Goal: Task Accomplishment & Management: Complete application form

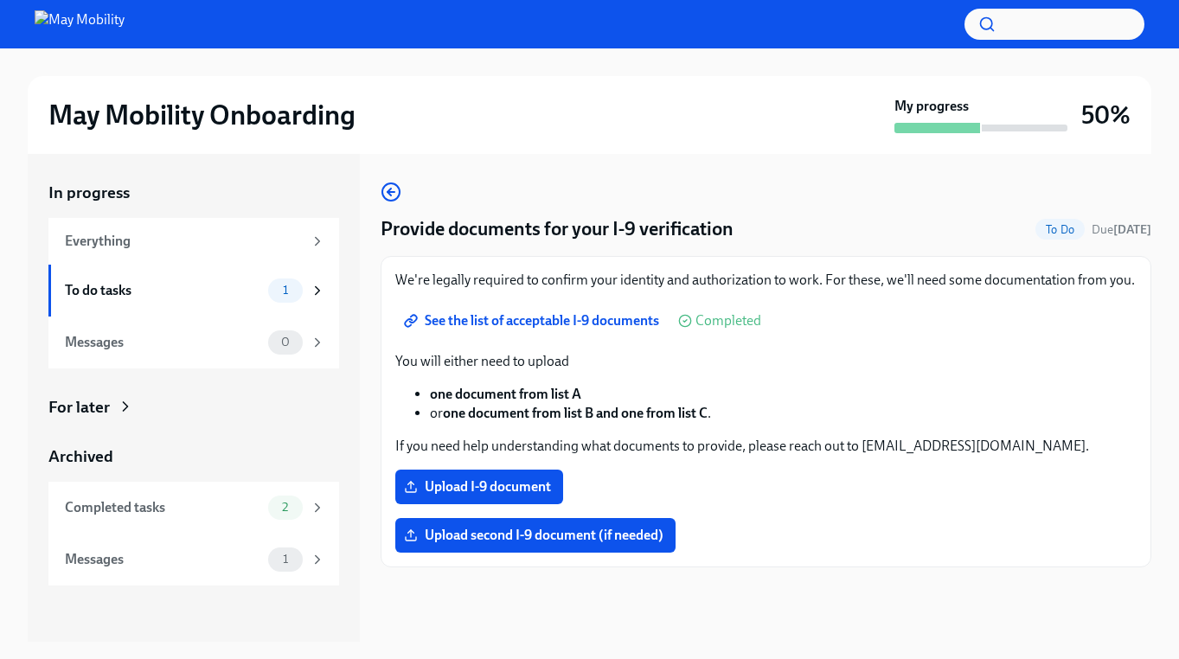
scroll to position [31, 0]
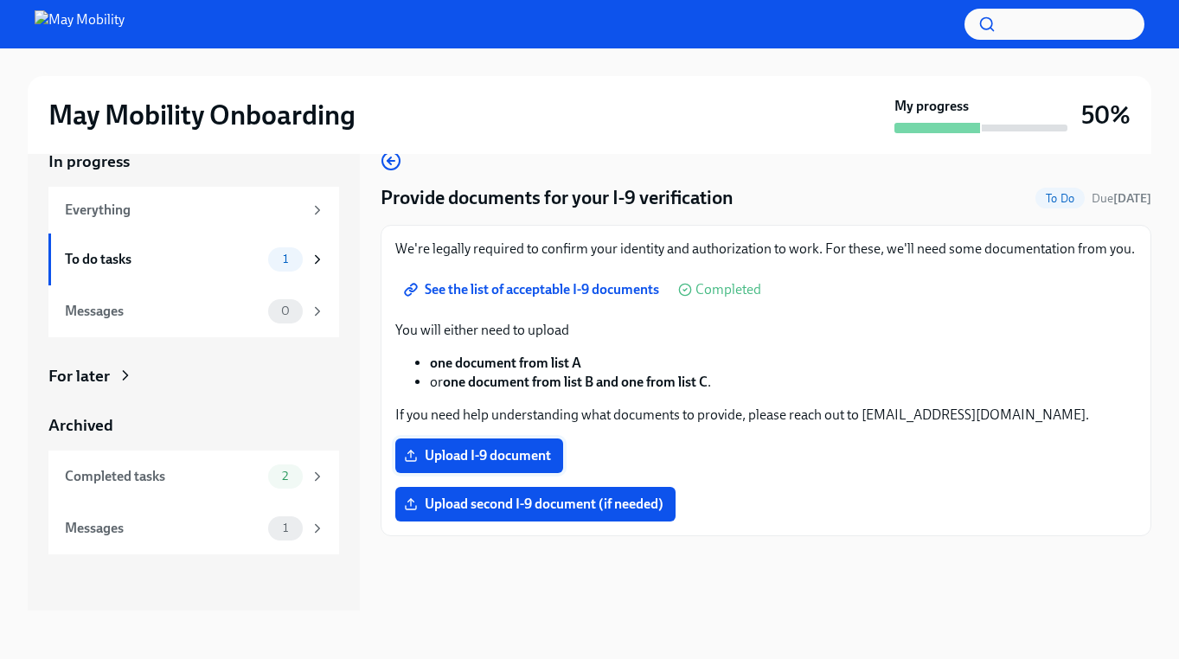
click at [506, 457] on span "Upload I-9 document" at bounding box center [479, 455] width 144 height 17
click at [0, 0] on input "Upload I-9 document" at bounding box center [0, 0] width 0 height 0
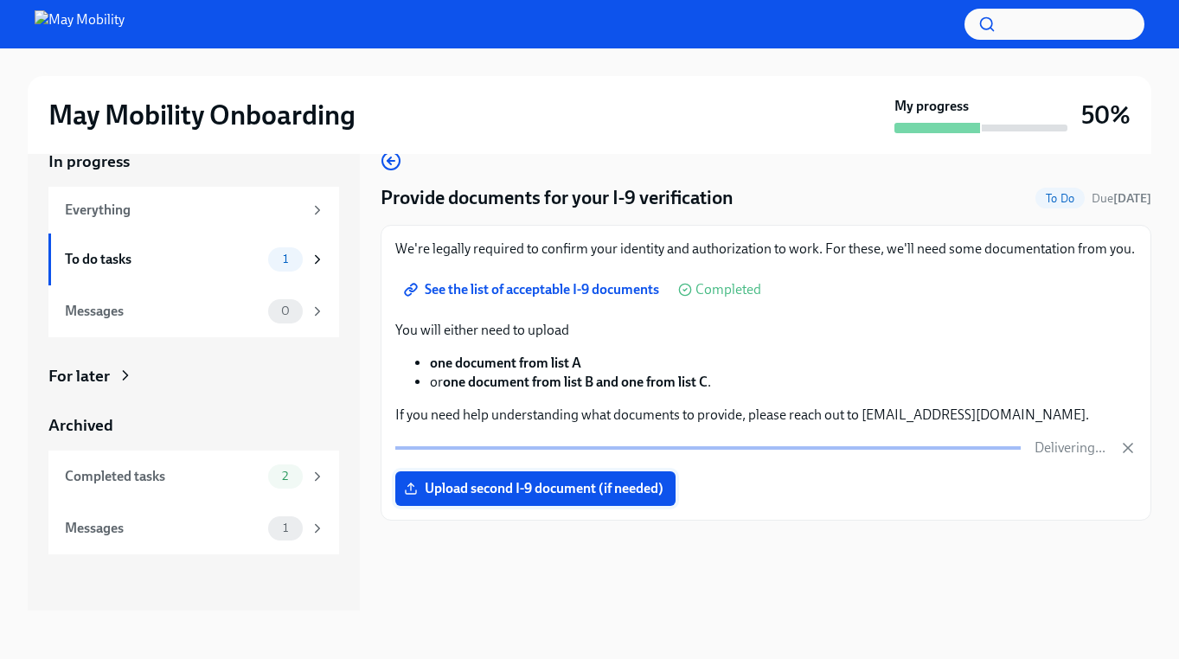
click at [651, 482] on span "Upload second I-9 document (if needed)" at bounding box center [535, 488] width 256 height 17
click at [0, 0] on input "Upload second I-9 document (if needed)" at bounding box center [0, 0] width 0 height 0
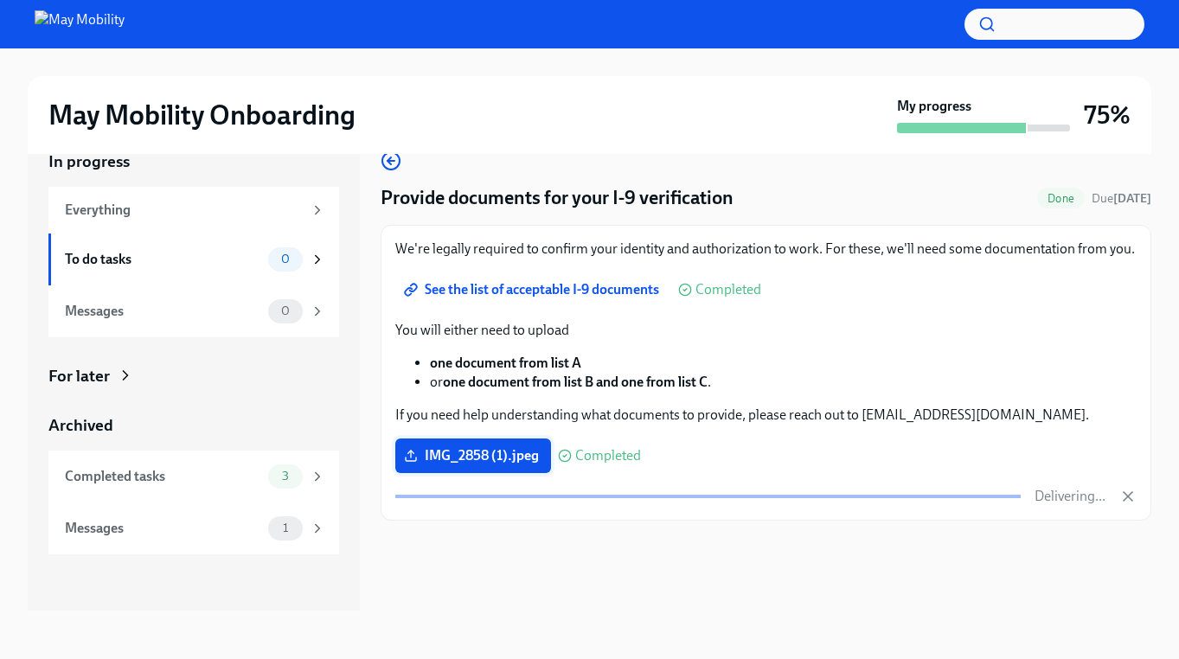
click at [490, 457] on span "IMG_2858 (1).jpeg" at bounding box center [472, 455] width 131 height 17
click at [0, 0] on input "IMG_2858 (1).jpeg" at bounding box center [0, 0] width 0 height 0
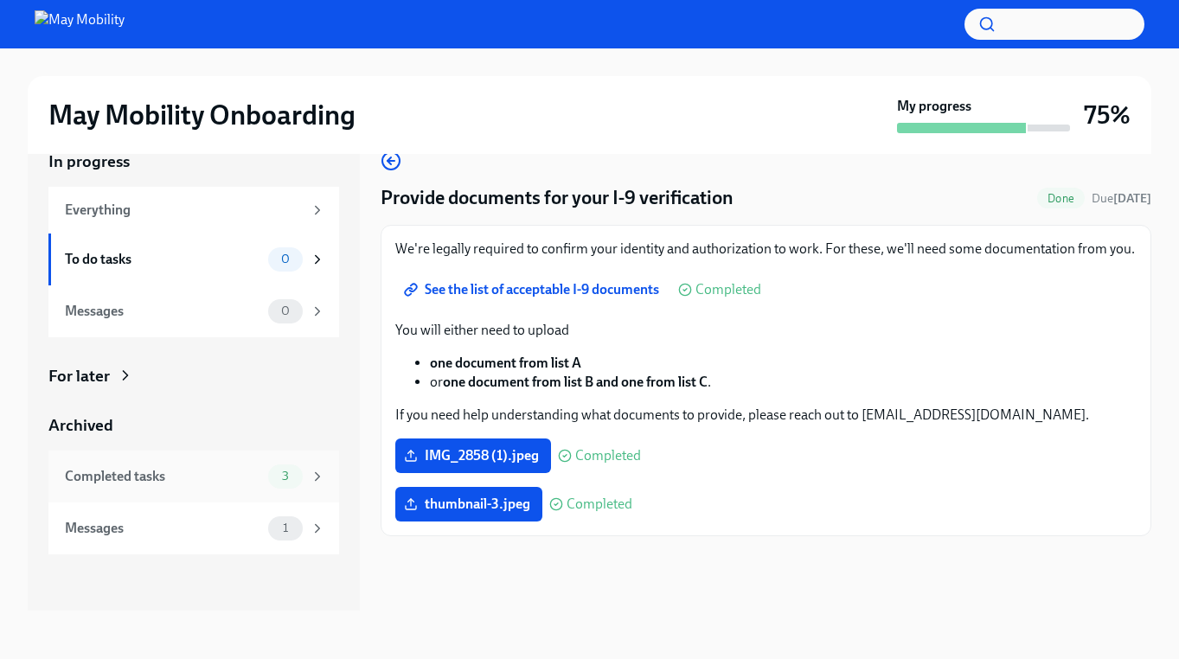
click at [183, 477] on div "Completed tasks" at bounding box center [163, 476] width 196 height 19
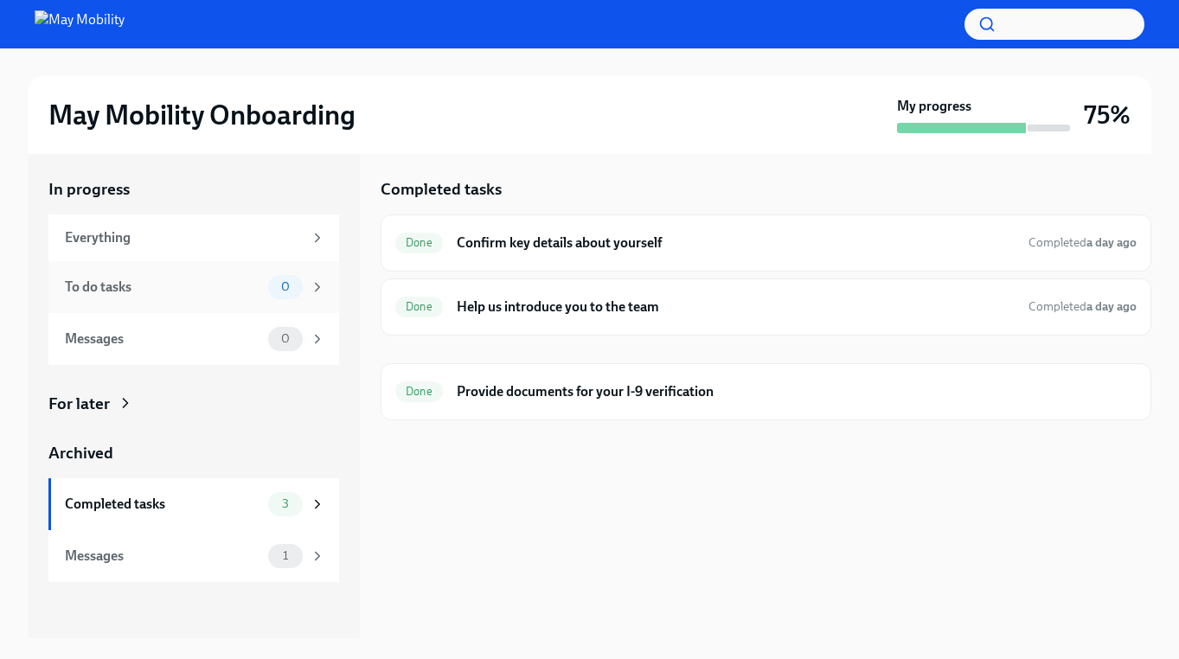
click at [170, 285] on div "To do tasks" at bounding box center [163, 287] width 196 height 19
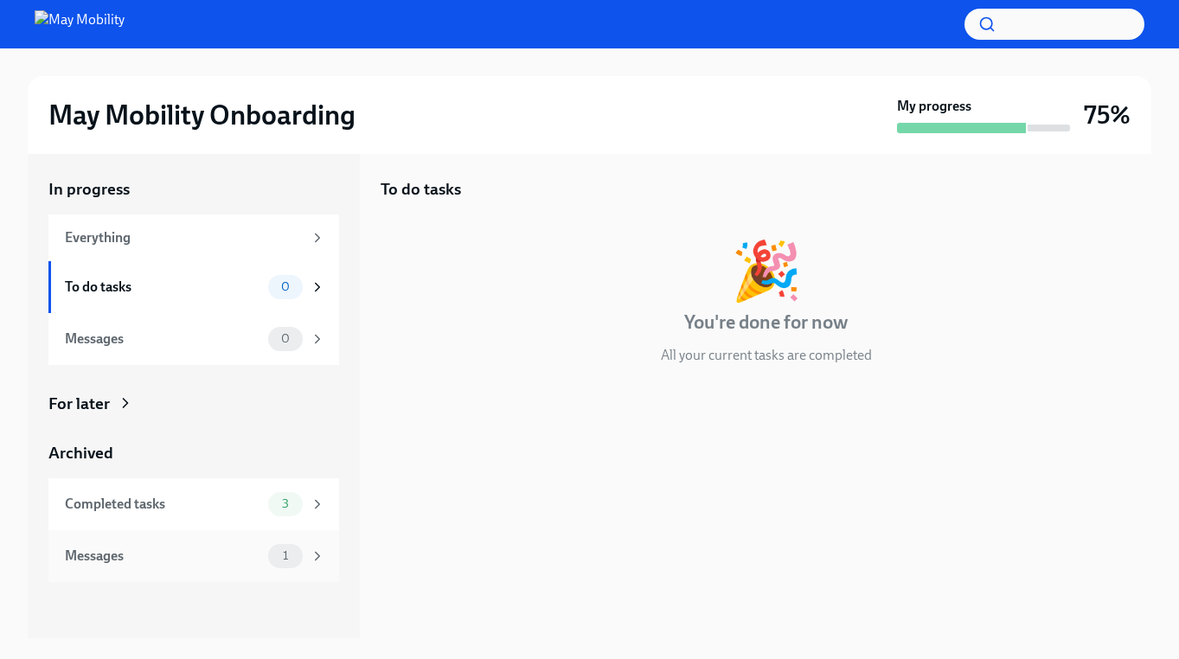
click at [189, 550] on div "Messages" at bounding box center [163, 556] width 196 height 19
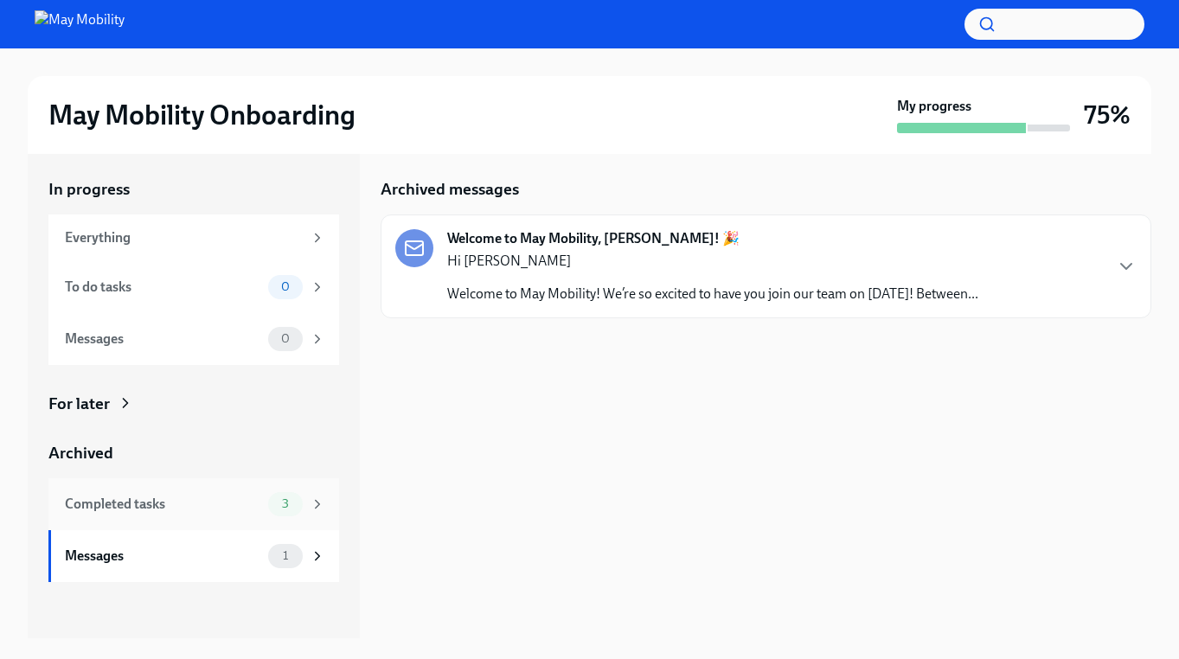
click at [183, 501] on div "Completed tasks" at bounding box center [163, 504] width 196 height 19
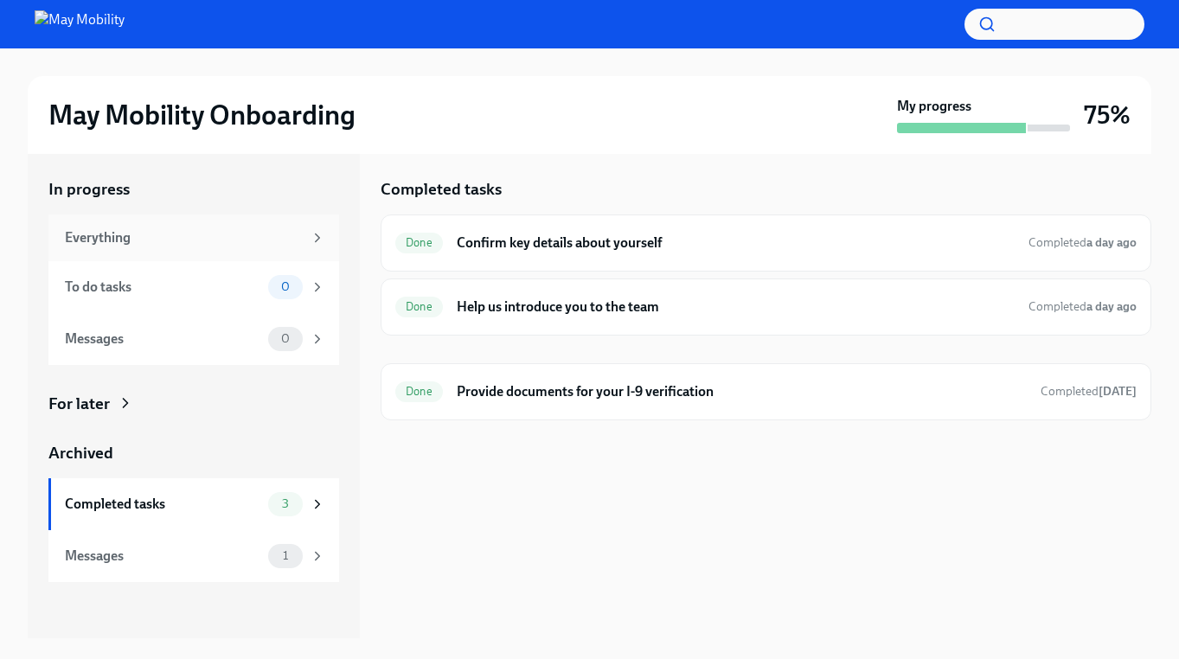
click at [210, 242] on div "Everything" at bounding box center [184, 237] width 238 height 19
